Goal: Navigation & Orientation: Find specific page/section

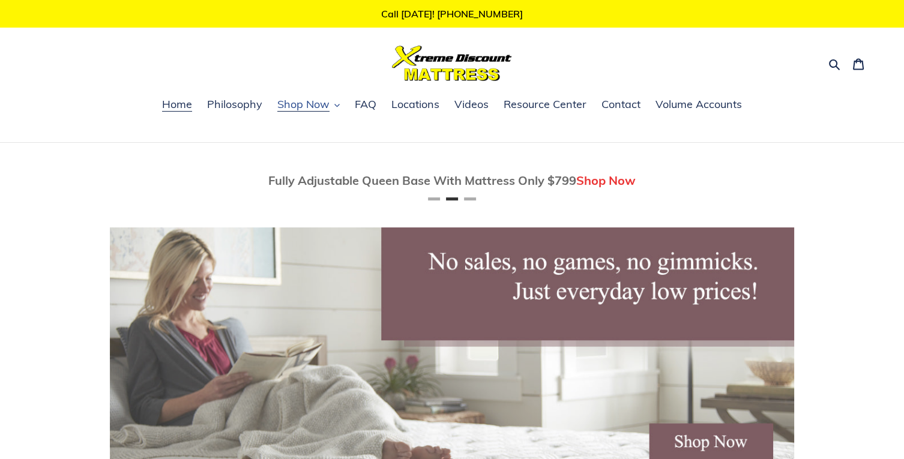
scroll to position [0, 684]
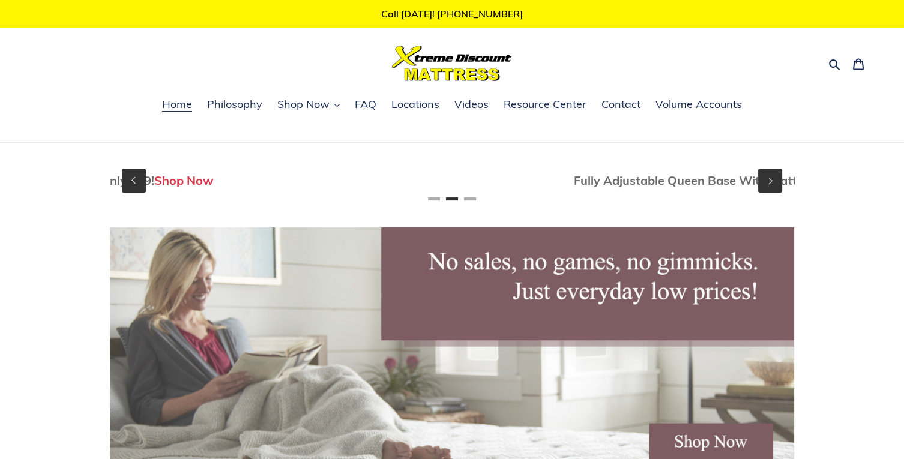
drag, startPoint x: 412, startPoint y: 182, endPoint x: 711, endPoint y: 190, distance: 299.0
click at [703, 190] on div "Fully Adjustable Queen Base With Mattress Only $799 Shop Now" at bounding box center [757, 181] width 702 height 34
